Goal: Transaction & Acquisition: Purchase product/service

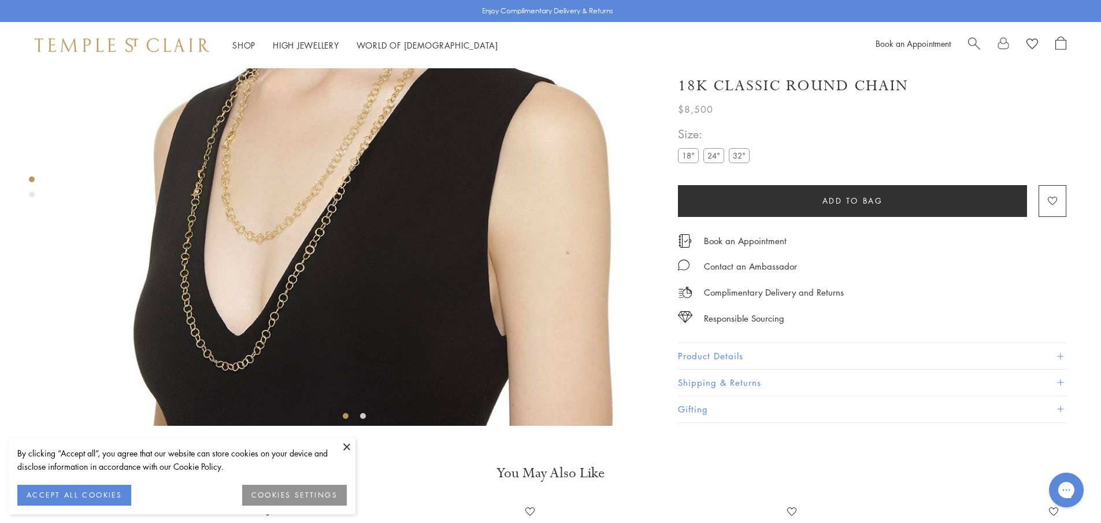
scroll to position [242, 0]
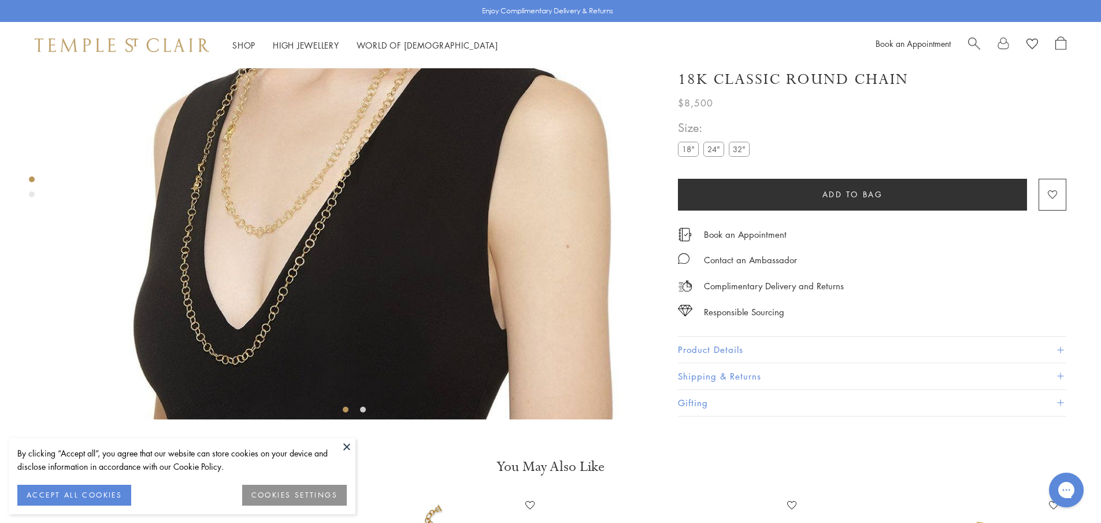
click at [737, 363] on button "Product Details" at bounding box center [872, 350] width 388 height 26
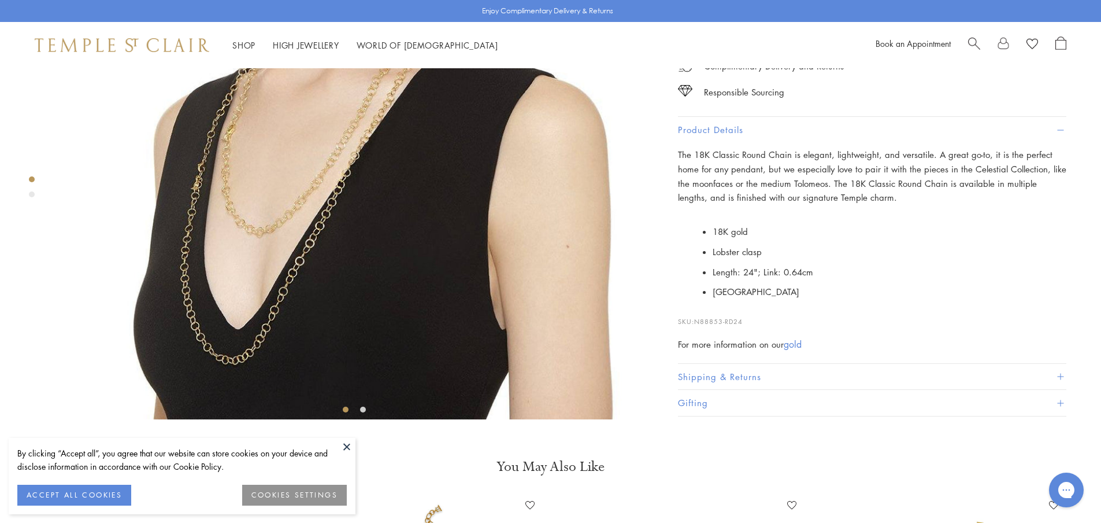
scroll to position [299, 0]
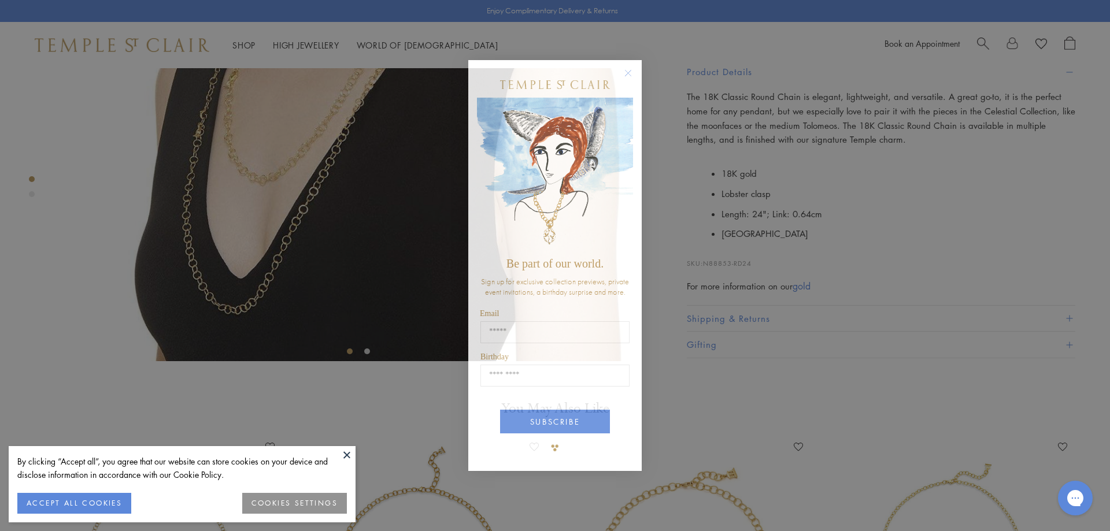
click at [634, 68] on icon "Close dialog" at bounding box center [628, 73] width 14 height 14
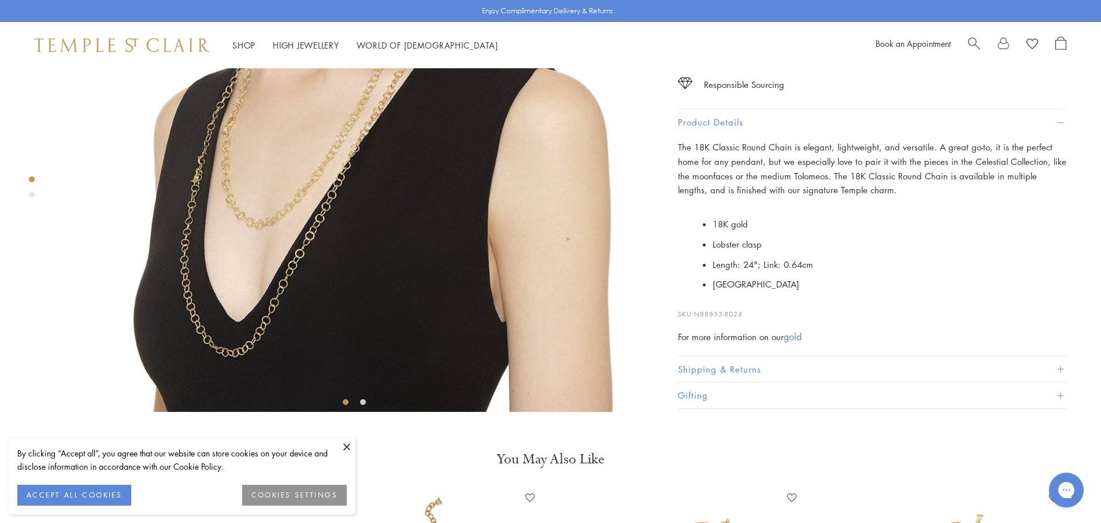
scroll to position [184, 0]
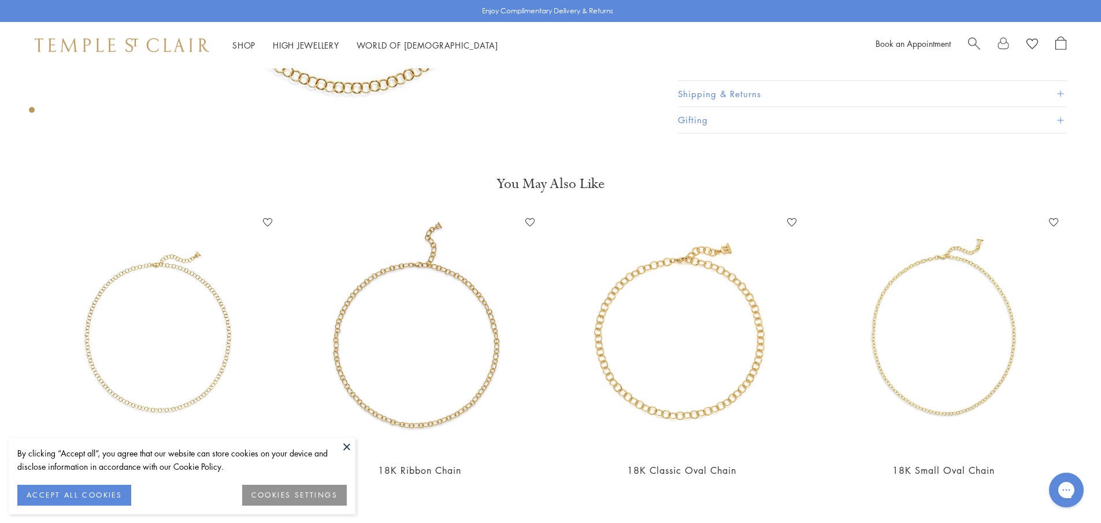
scroll to position [636, 0]
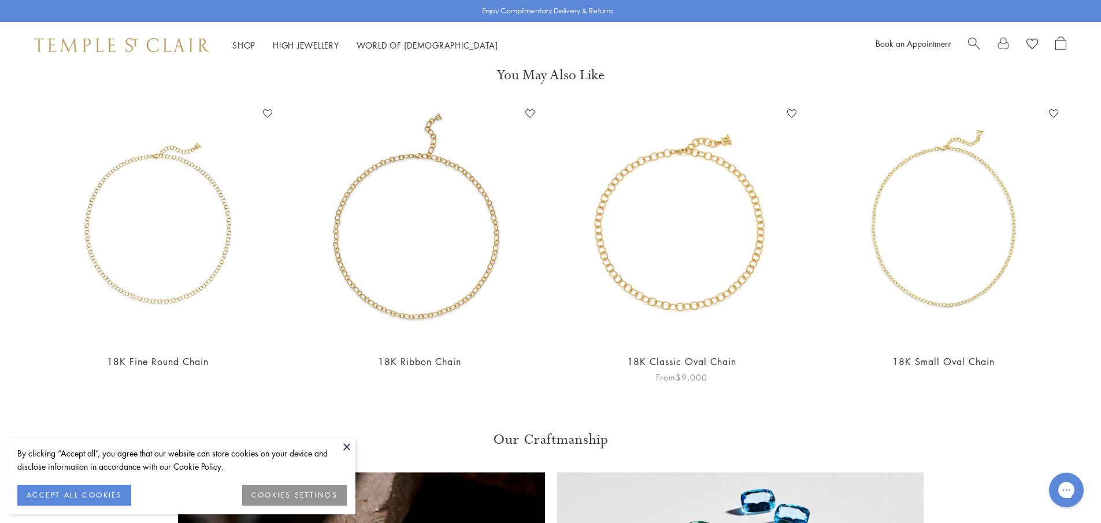
click at [709, 272] on img at bounding box center [681, 224] width 239 height 239
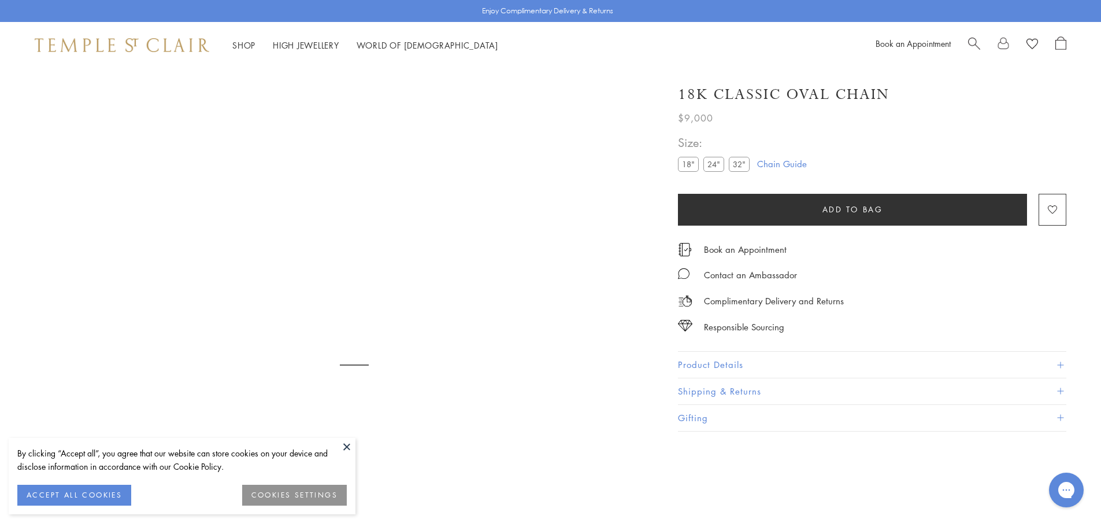
scroll to position [68, 0]
click at [744, 165] on label "32"" at bounding box center [739, 164] width 21 height 14
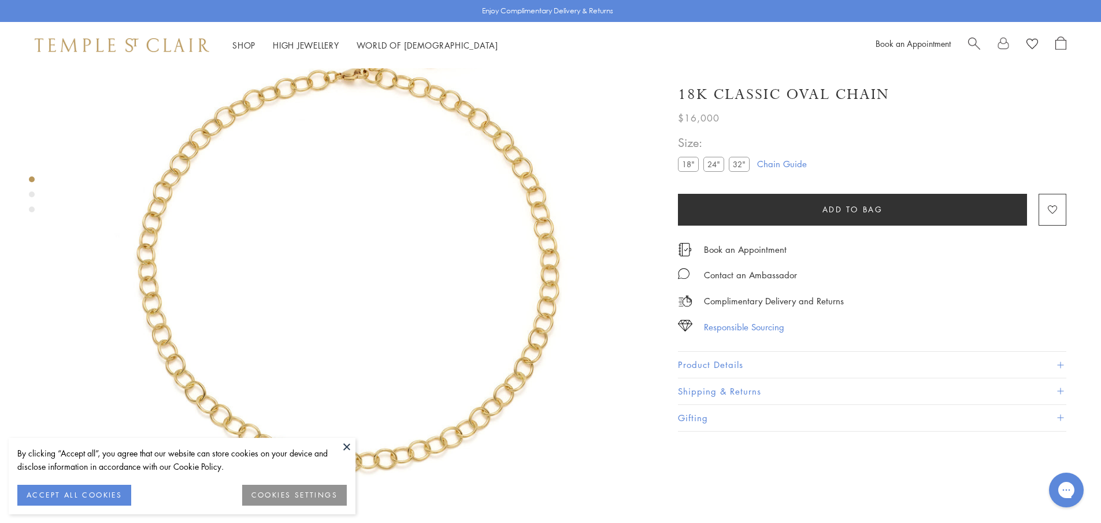
scroll to position [126, 0]
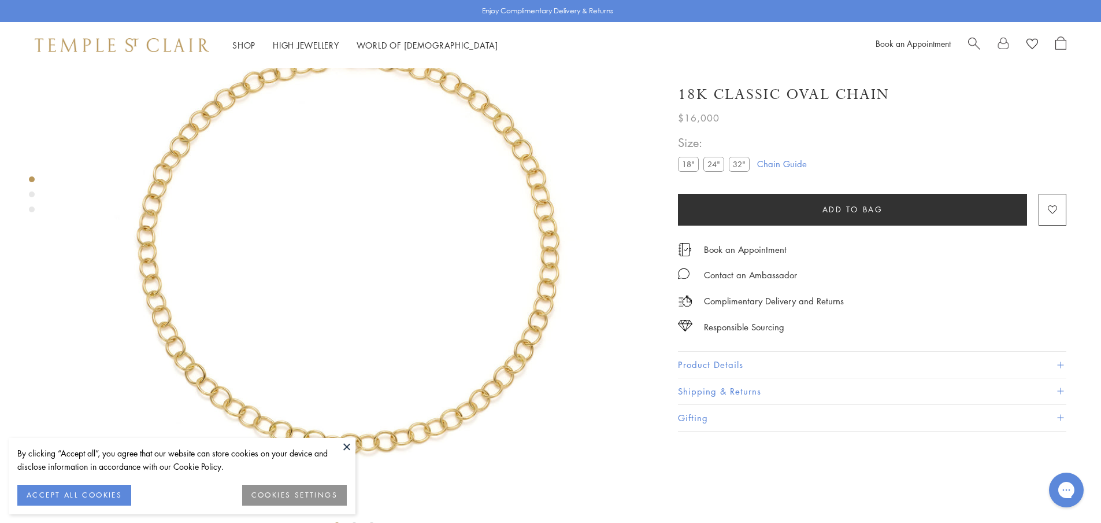
click at [743, 365] on button "Product Details" at bounding box center [872, 364] width 388 height 26
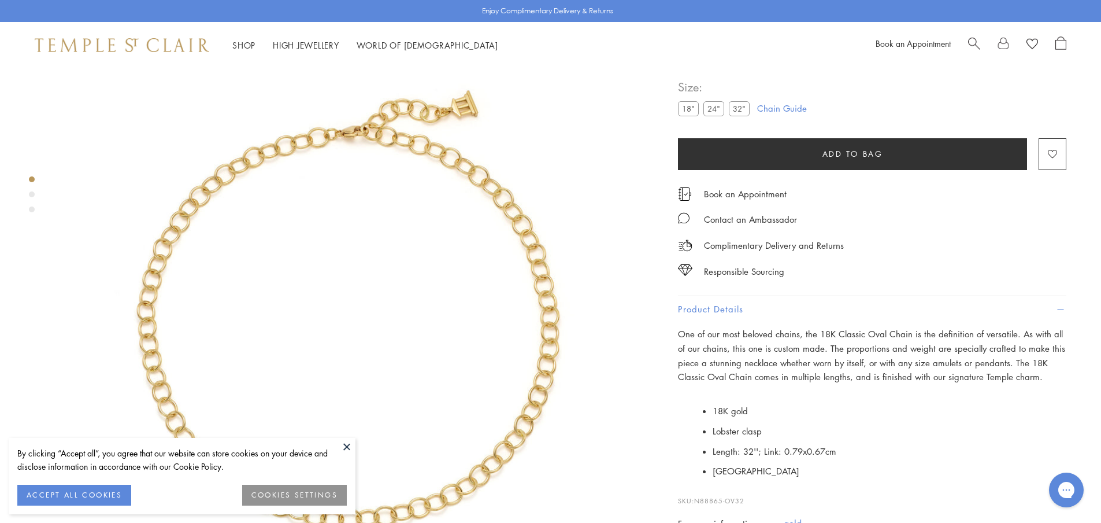
scroll to position [0, 0]
